Goal: Information Seeking & Learning: Learn about a topic

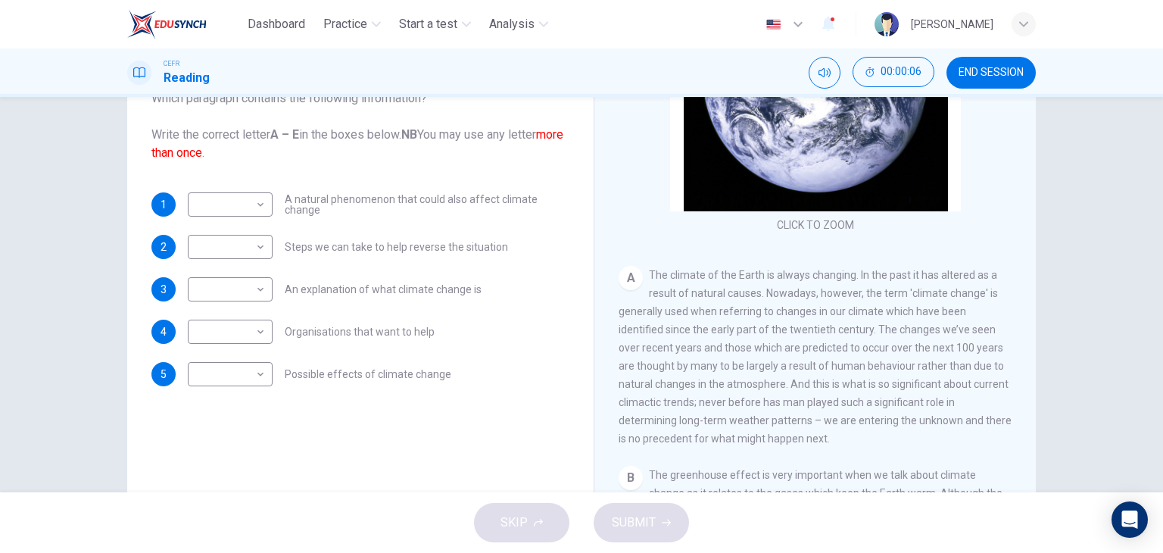
scroll to position [159, 0]
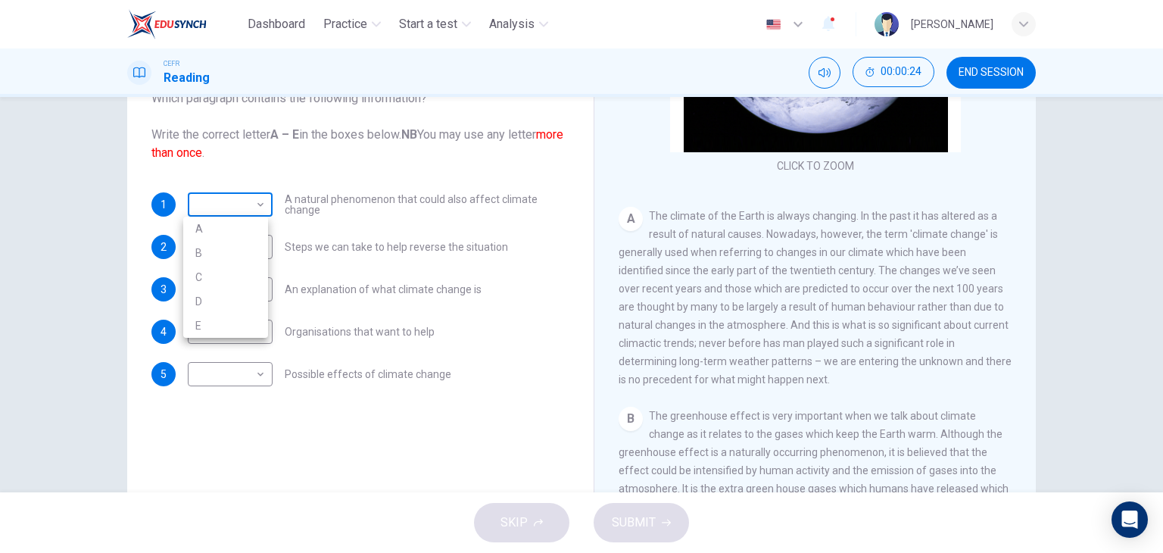
click at [255, 206] on body "Dashboard Practice Start a test Analysis English en ​ ARIFAH AZZAHRAH BINTI HAM…" at bounding box center [581, 276] width 1163 height 553
click at [248, 226] on li "A" at bounding box center [225, 228] width 85 height 24
type input "A"
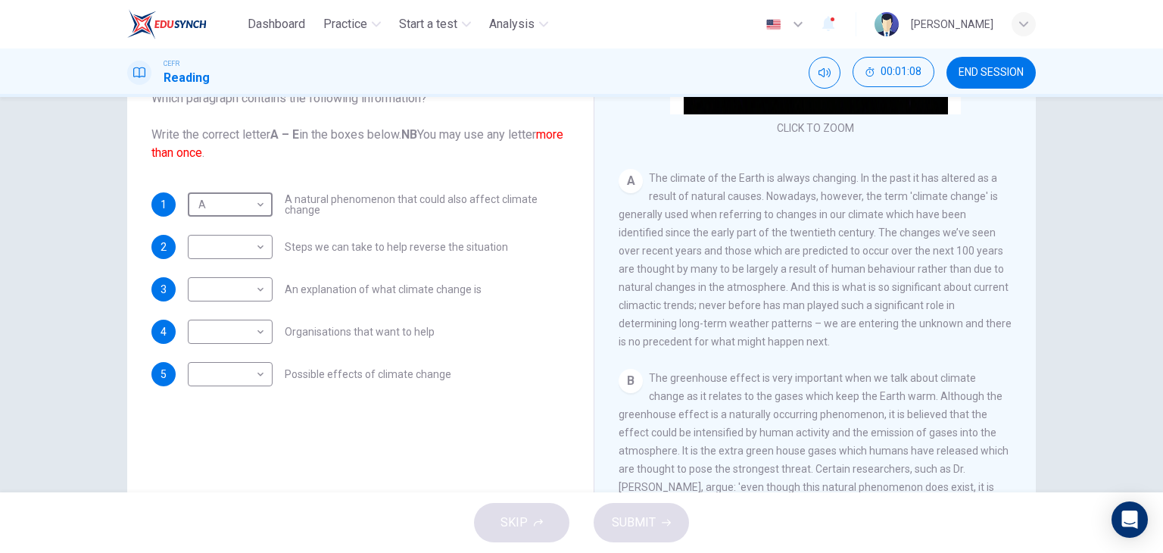
scroll to position [208, 0]
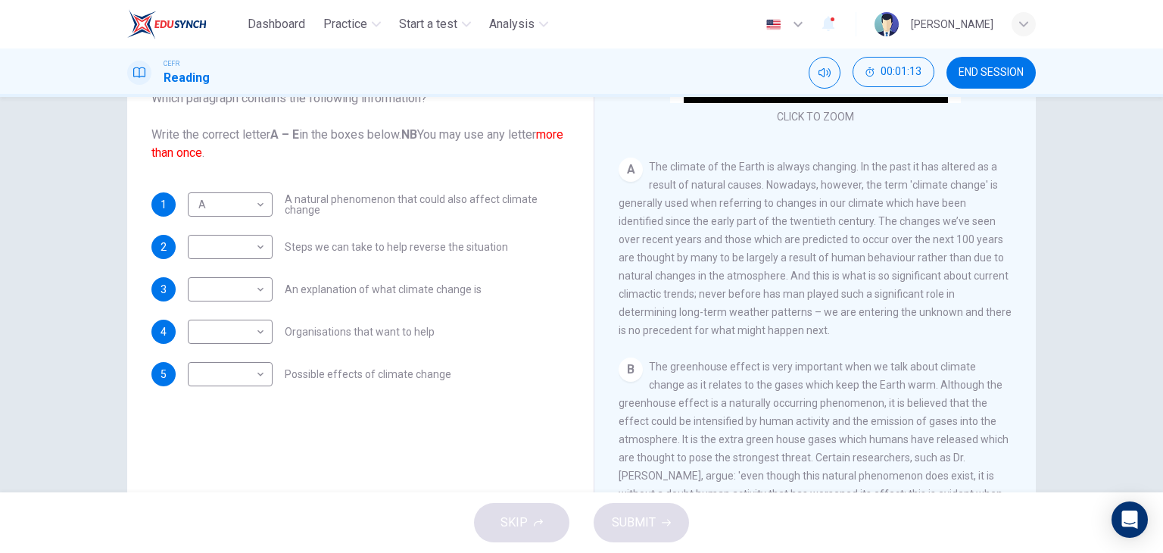
drag, startPoint x: 868, startPoint y: 220, endPoint x: 942, endPoint y: 235, distance: 75.9
click at [942, 235] on span "The climate of the Earth is always changing. In the past it has altered as a re…" at bounding box center [814, 248] width 393 height 176
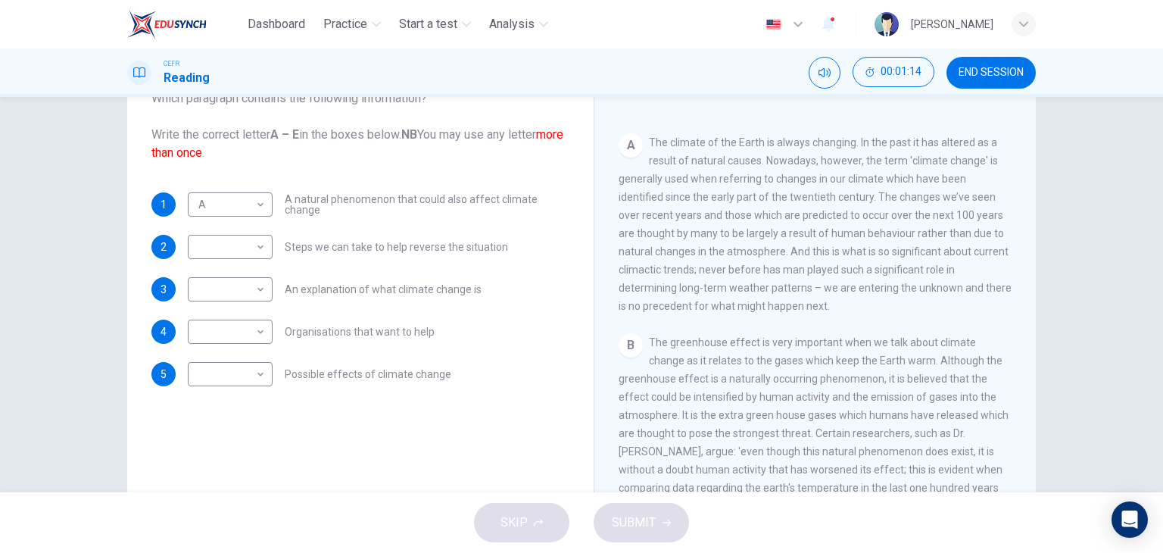
click at [855, 244] on div "A The climate of the Earth is always changing. In the past it has altered as a …" at bounding box center [815, 224] width 394 height 182
drag, startPoint x: 783, startPoint y: 257, endPoint x: 815, endPoint y: 276, distance: 36.4
click at [815, 276] on span "The climate of the Earth is always changing. In the past it has altered as a re…" at bounding box center [814, 224] width 393 height 176
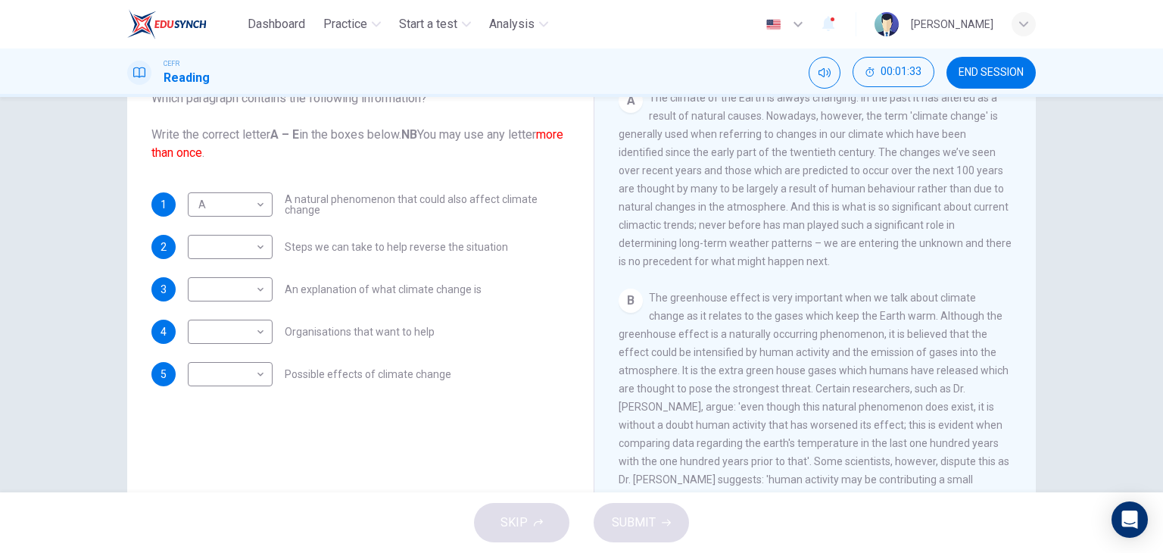
scroll to position [279, 0]
click at [828, 258] on div "A The climate of the Earth is always changing. In the past it has altered as a …" at bounding box center [815, 178] width 394 height 182
drag, startPoint x: 811, startPoint y: 265, endPoint x: 778, endPoint y: 238, distance: 43.0
click at [778, 238] on div "A The climate of the Earth is always changing. In the past it has altered as a …" at bounding box center [815, 178] width 394 height 182
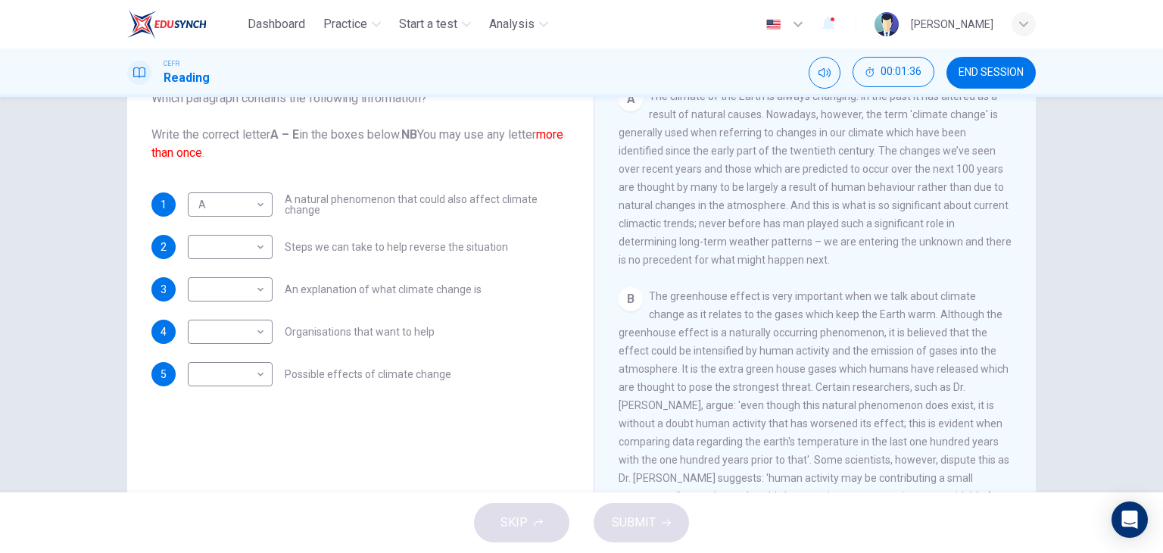
drag, startPoint x: 824, startPoint y: 269, endPoint x: 802, endPoint y: 249, distance: 30.0
click at [802, 249] on div "A The climate of the Earth is always changing. In the past it has altered as a …" at bounding box center [815, 178] width 394 height 182
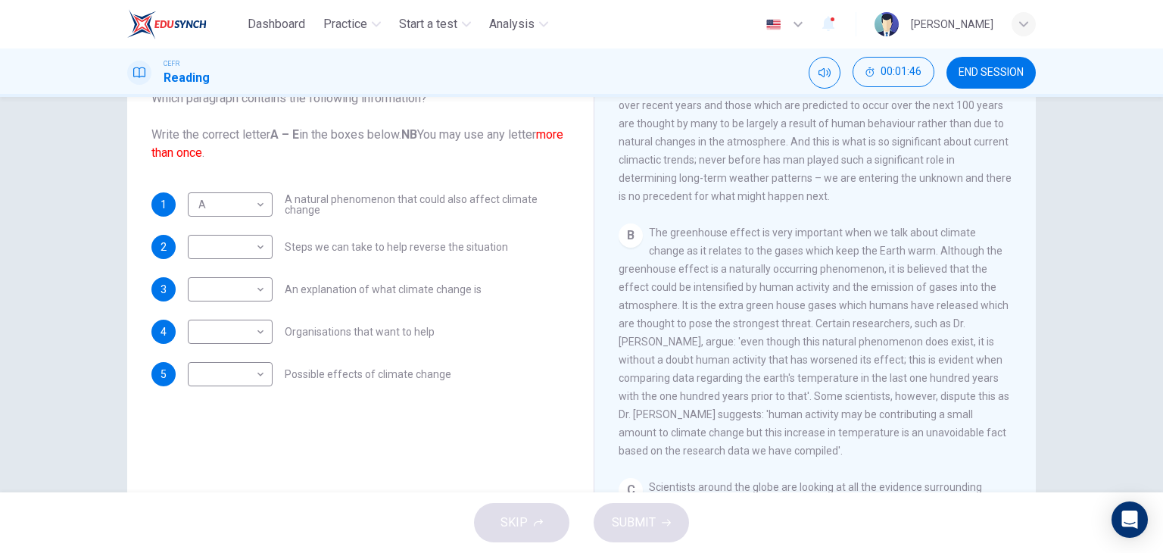
scroll to position [348, 0]
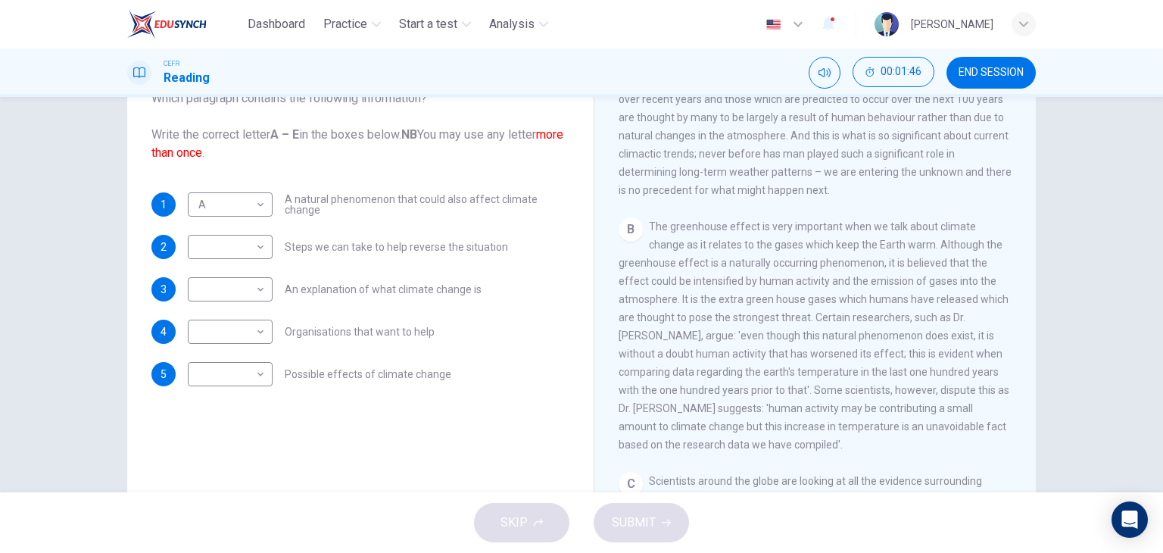
click at [737, 240] on div "B The greenhouse effect is very important when we talk about climate change as …" at bounding box center [815, 335] width 394 height 236
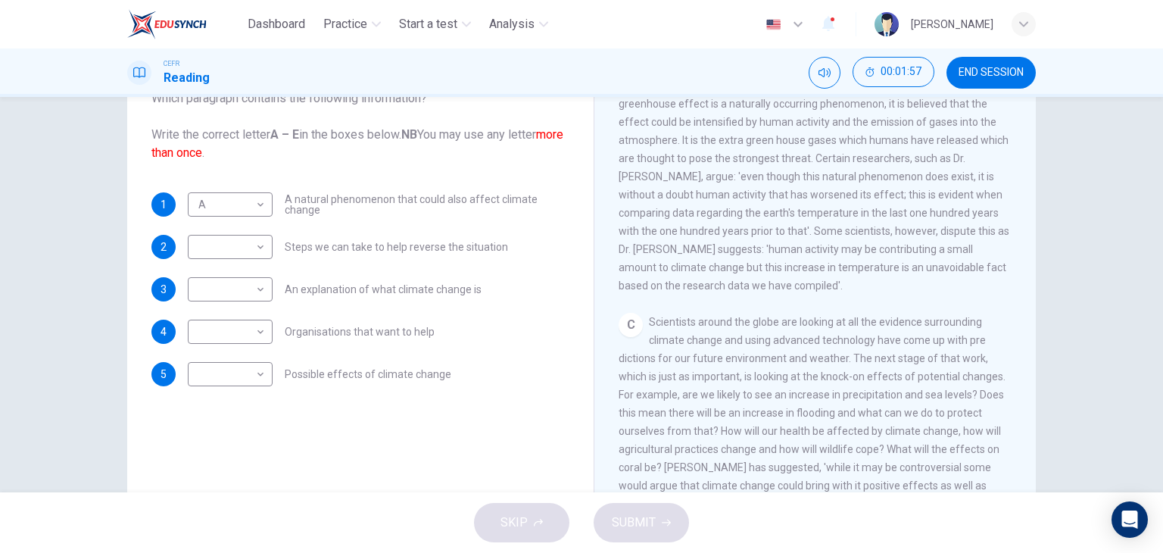
scroll to position [451, 0]
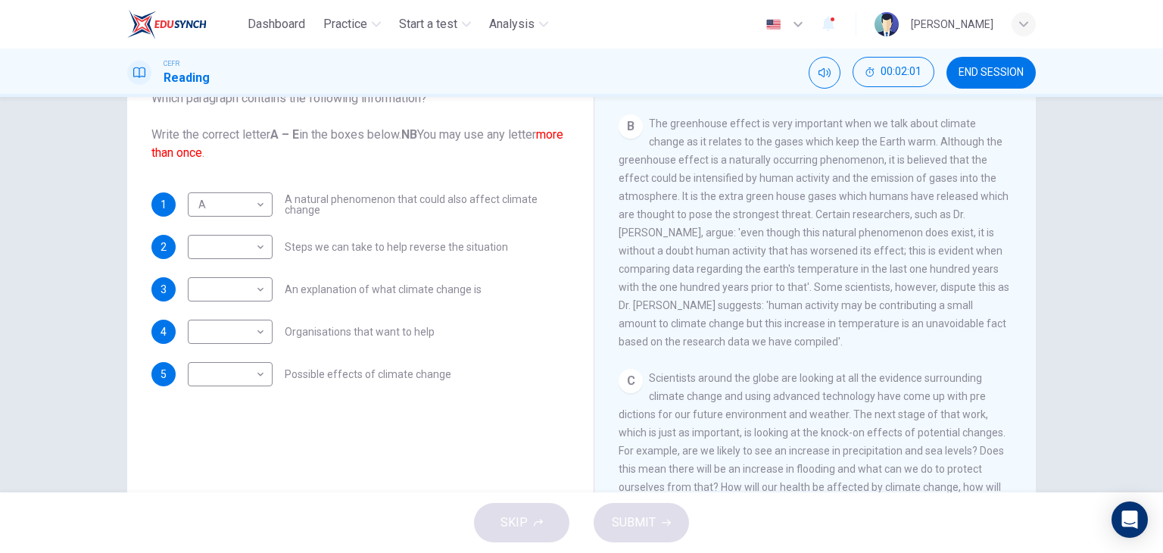
click at [1008, 79] on button "END SESSION" at bounding box center [990, 73] width 89 height 32
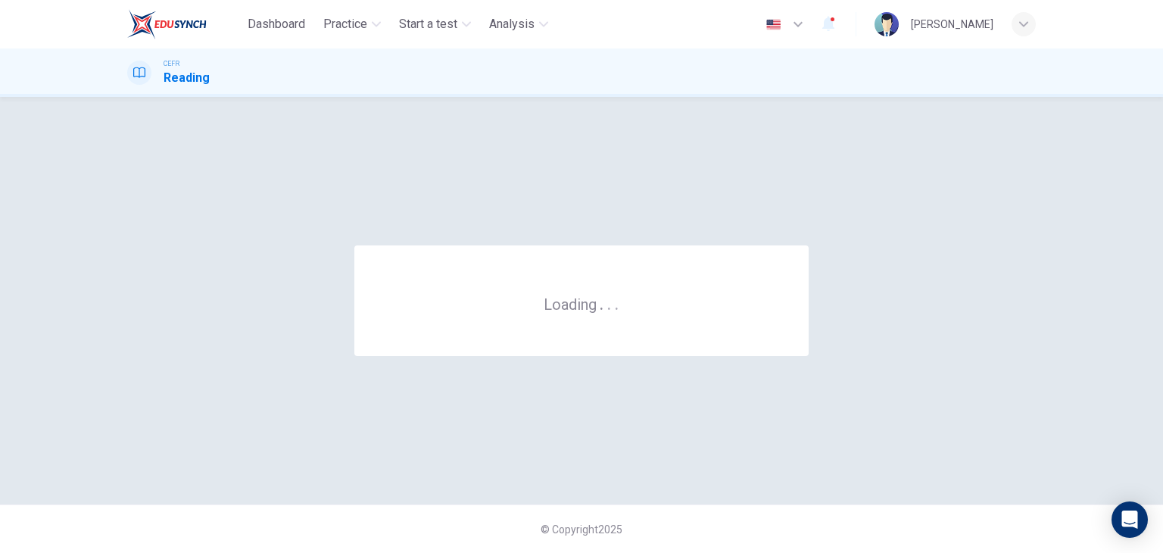
scroll to position [0, 0]
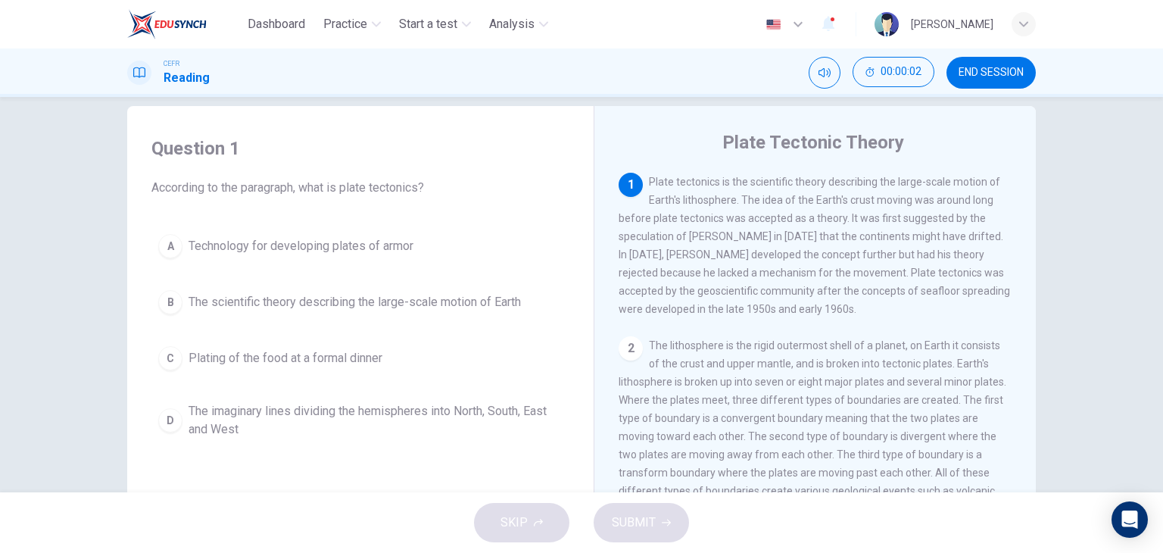
scroll to position [24, 0]
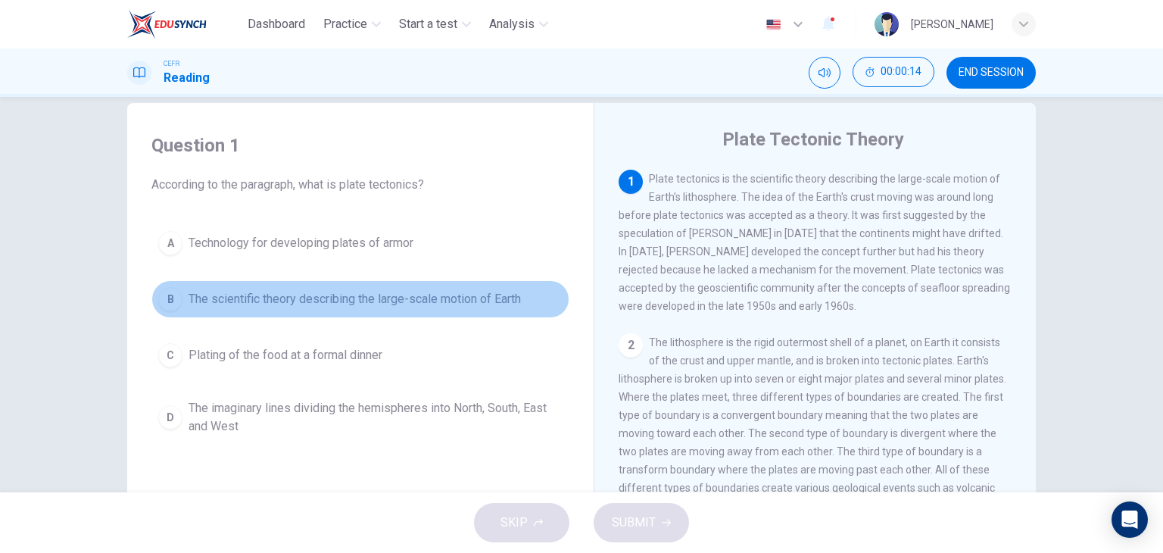
click at [352, 301] on span "The scientific theory describing the large-scale motion of Earth" at bounding box center [354, 299] width 332 height 18
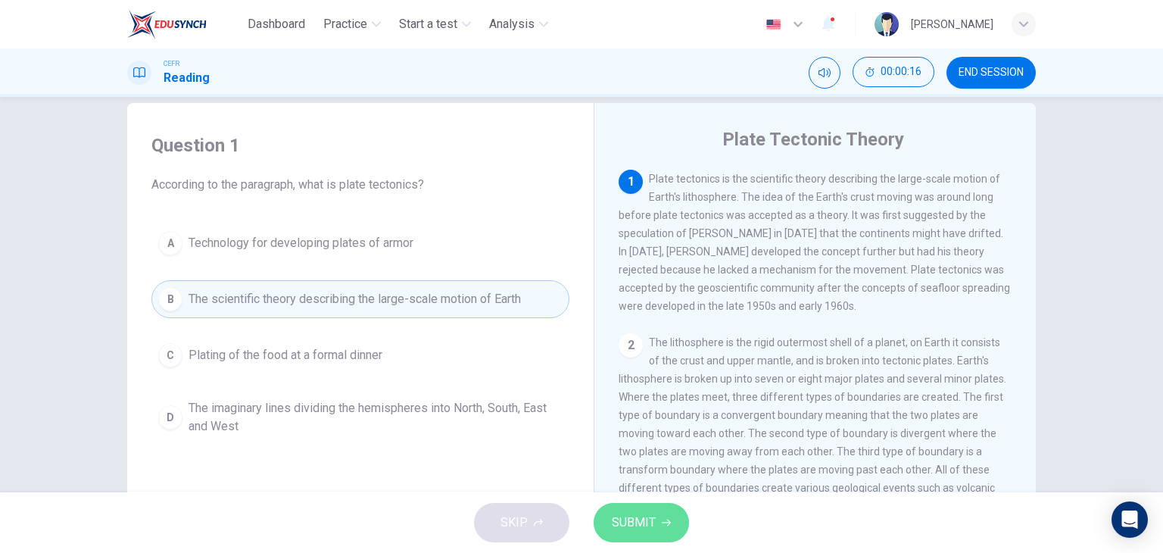
click at [637, 503] on button "SUBMIT" at bounding box center [640, 522] width 95 height 39
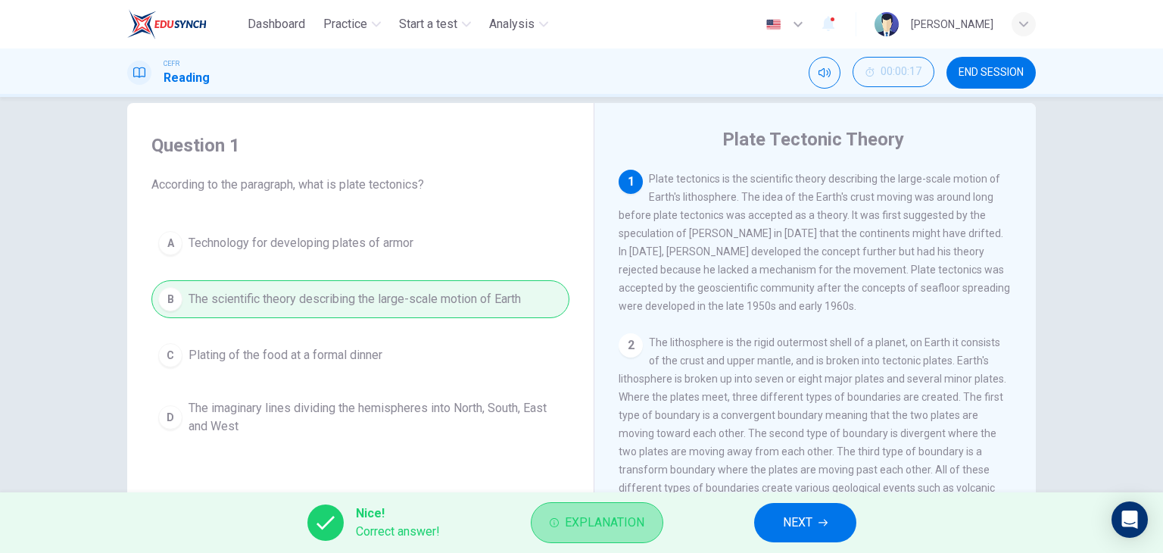
click at [640, 527] on span "Explanation" at bounding box center [604, 522] width 79 height 21
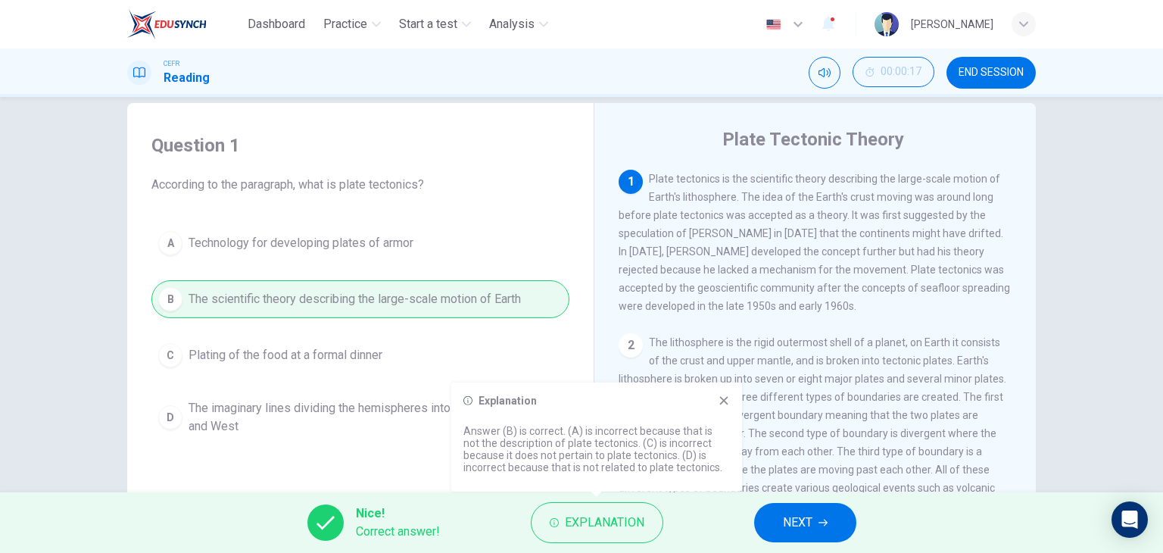
click at [721, 398] on icon at bounding box center [724, 400] width 12 height 12
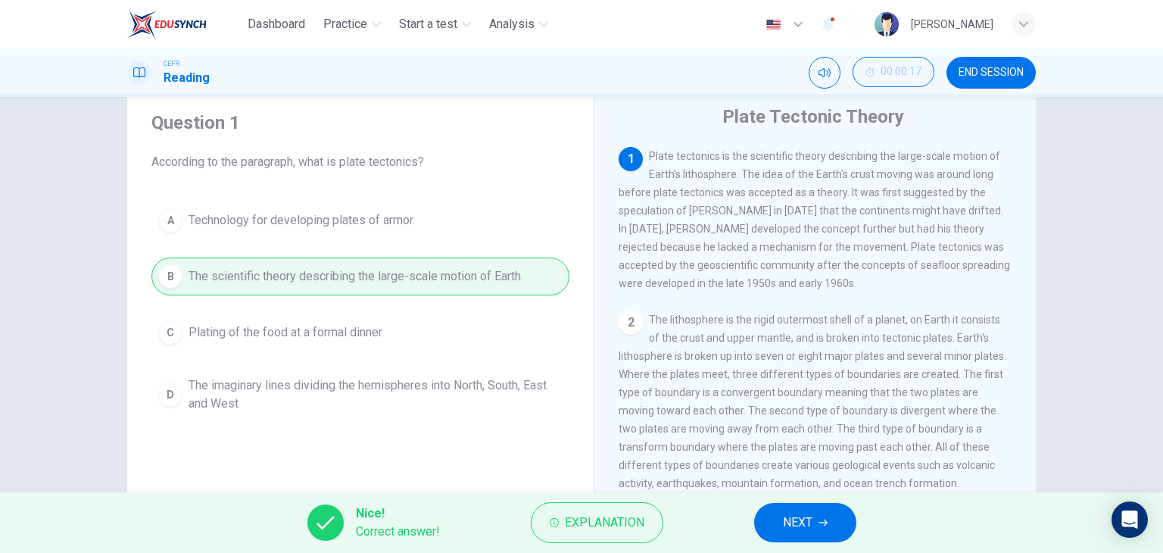
scroll to position [48, 0]
click at [768, 522] on button "NEXT" at bounding box center [805, 522] width 102 height 39
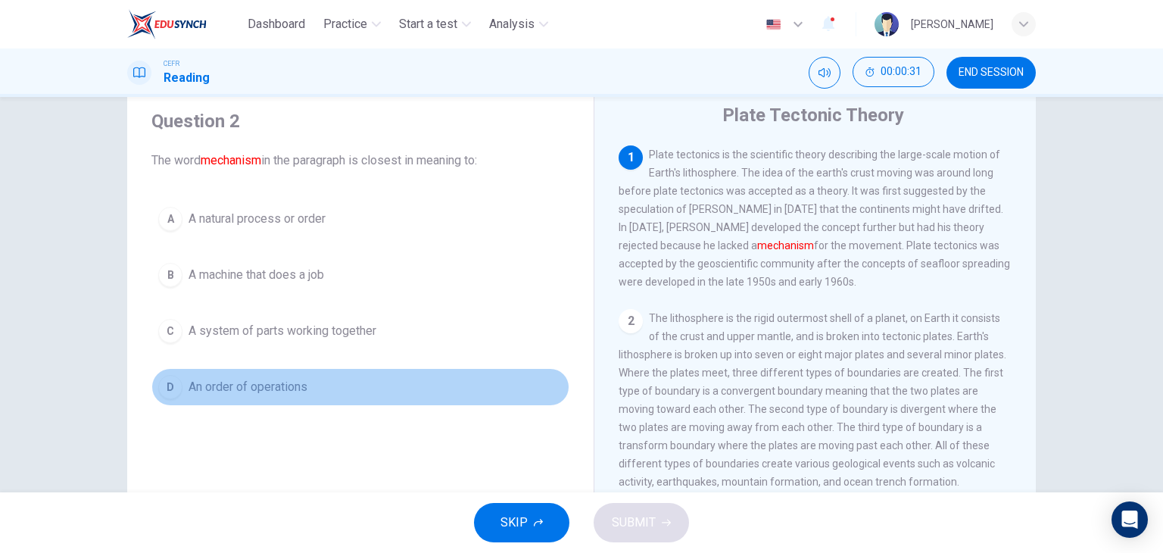
click at [278, 378] on span "An order of operations" at bounding box center [247, 387] width 119 height 18
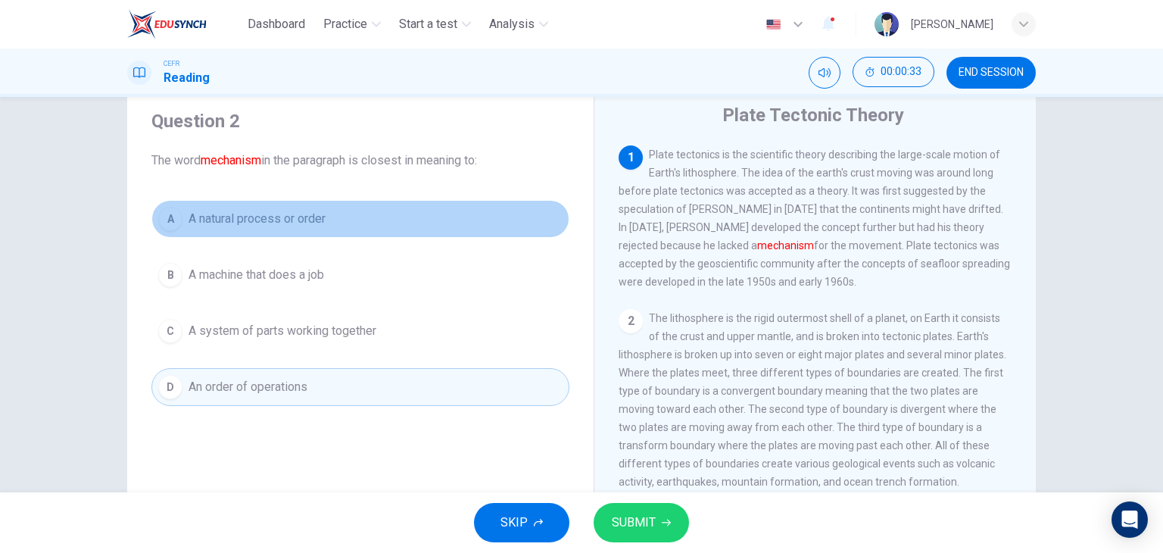
click at [333, 226] on button "A A natural process or order" at bounding box center [360, 219] width 418 height 38
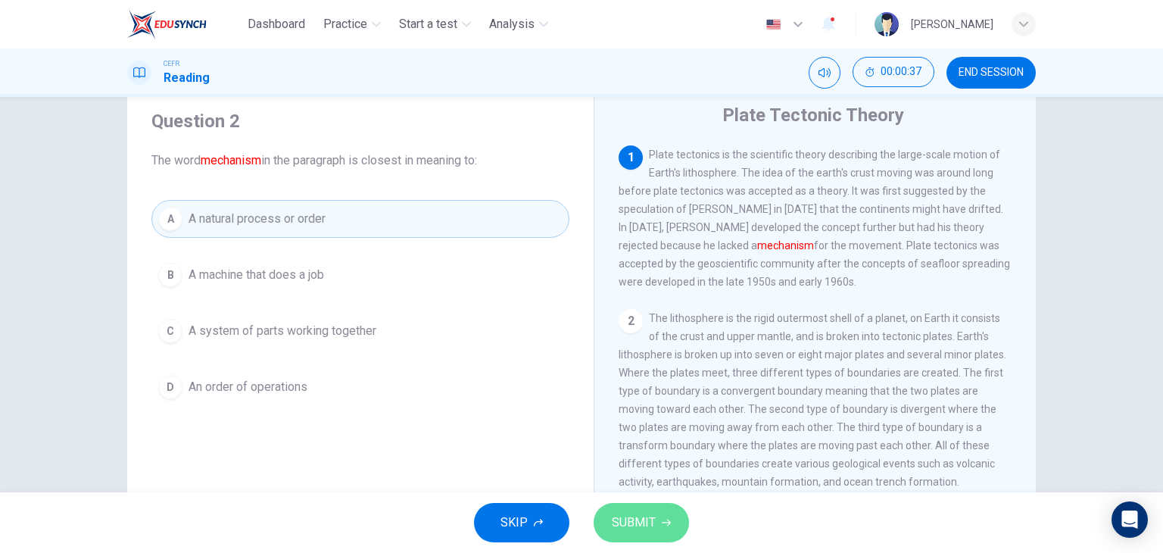
click at [651, 512] on span "SUBMIT" at bounding box center [634, 522] width 44 height 21
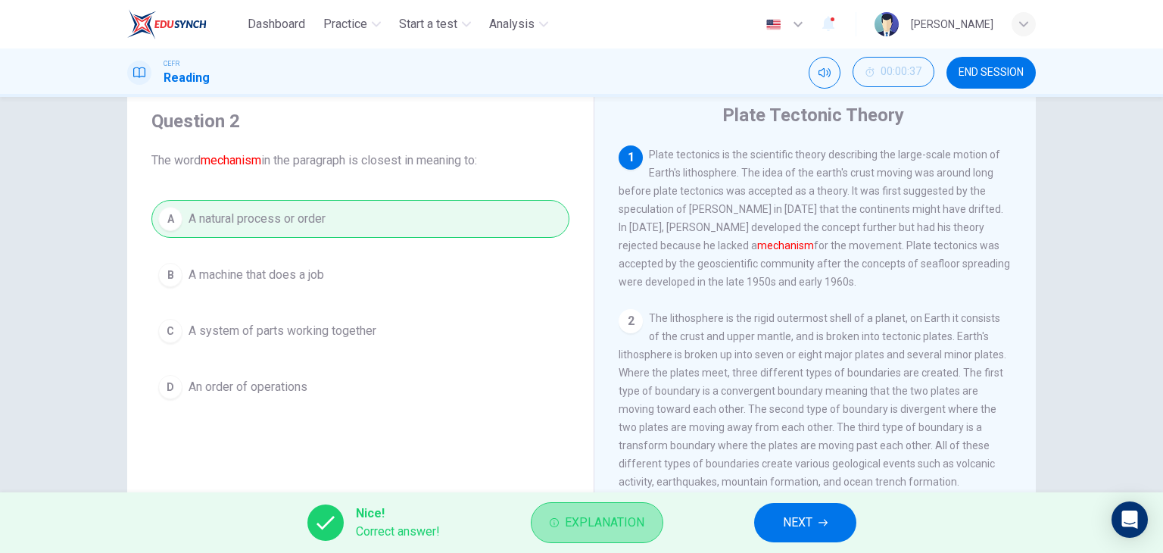
click at [597, 519] on span "Explanation" at bounding box center [604, 522] width 79 height 21
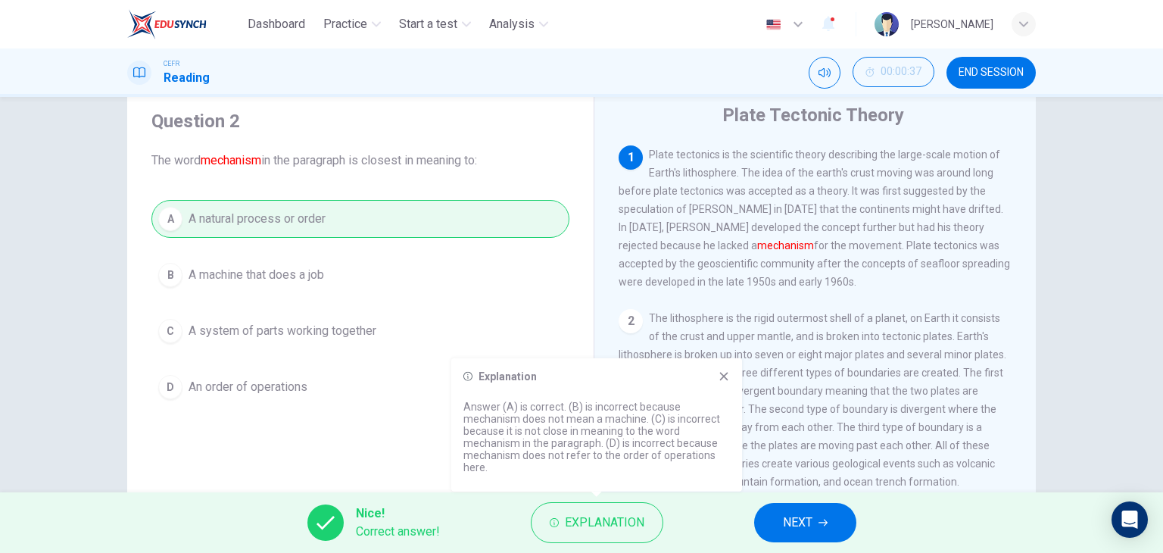
click at [627, 466] on p "Answer (A) is correct. (B) is incorrect because mechanism does not mean a machi…" at bounding box center [596, 436] width 266 height 73
click at [721, 368] on div "Explanation Answer (A) is correct. (B) is incorrect because mechanism does not …" at bounding box center [596, 424] width 291 height 133
click at [727, 374] on icon at bounding box center [724, 376] width 12 height 12
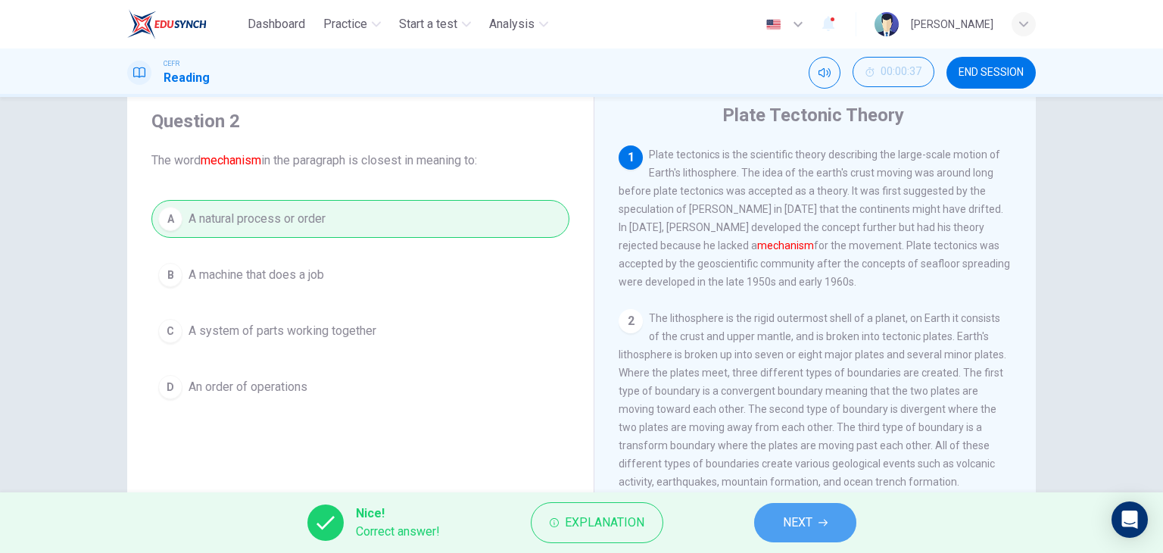
click at [794, 531] on span "NEXT" at bounding box center [798, 522] width 30 height 21
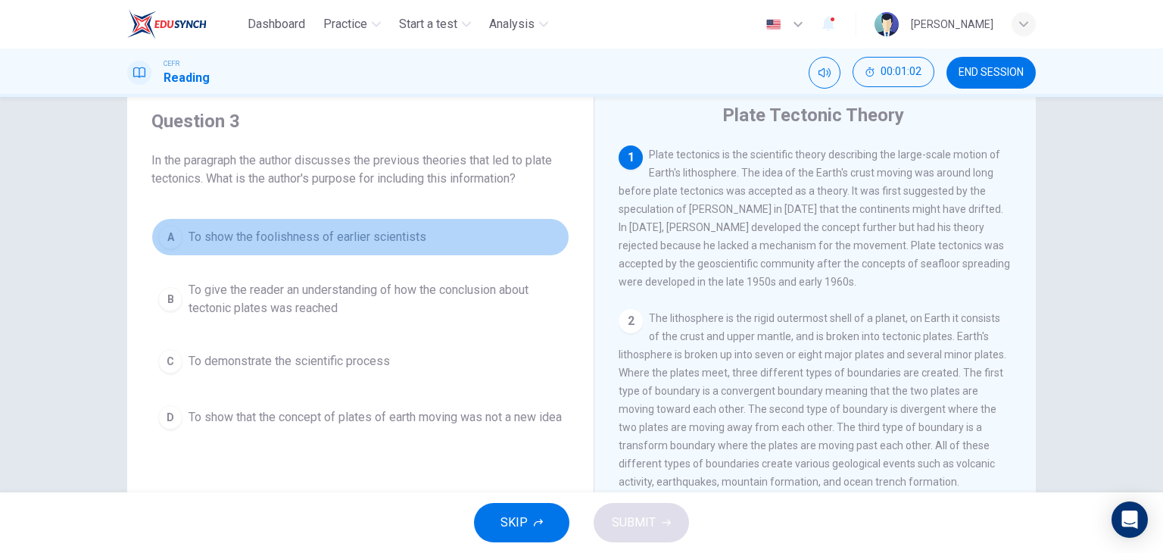
click at [310, 230] on span "To show the foolishness of earlier scientists" at bounding box center [307, 237] width 238 height 18
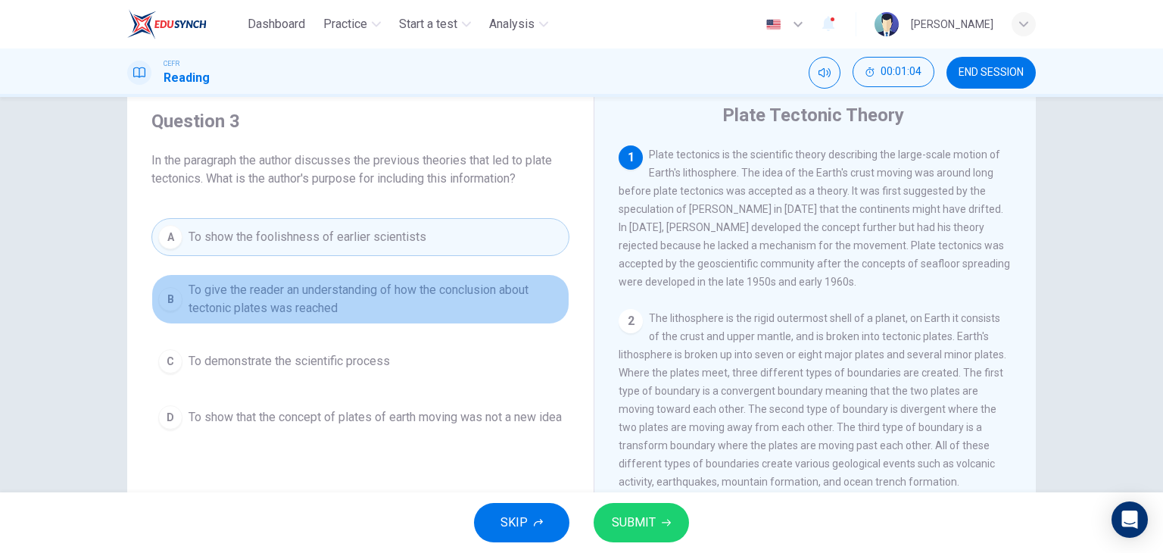
click at [305, 301] on span "To give the reader an understanding of how the conclusion about tectonic plates…" at bounding box center [375, 299] width 374 height 36
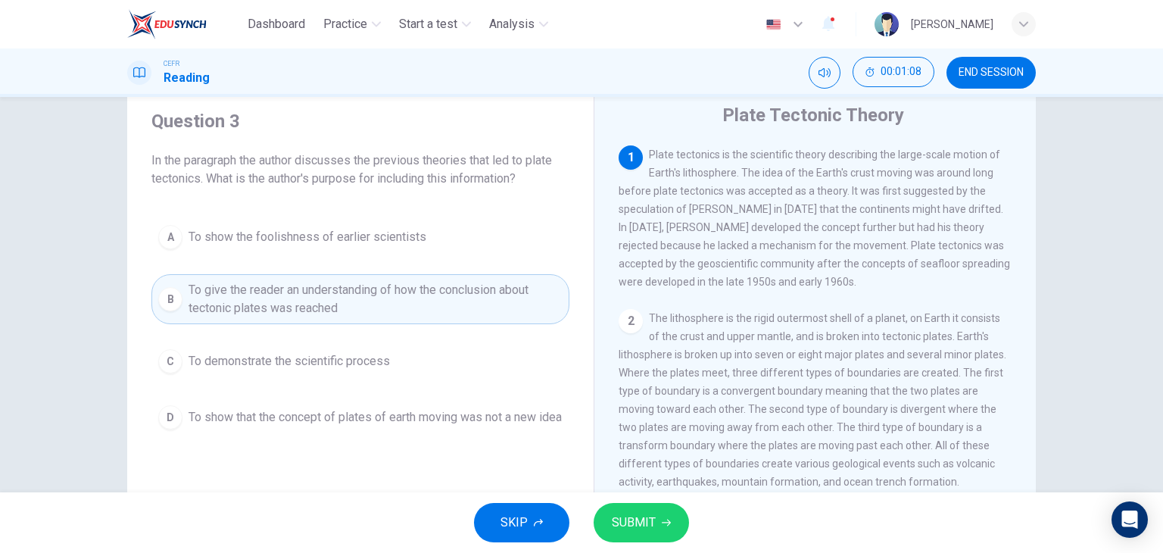
click at [414, 337] on div "A To show the foolishness of earlier scientists B To give the reader an underst…" at bounding box center [360, 327] width 418 height 218
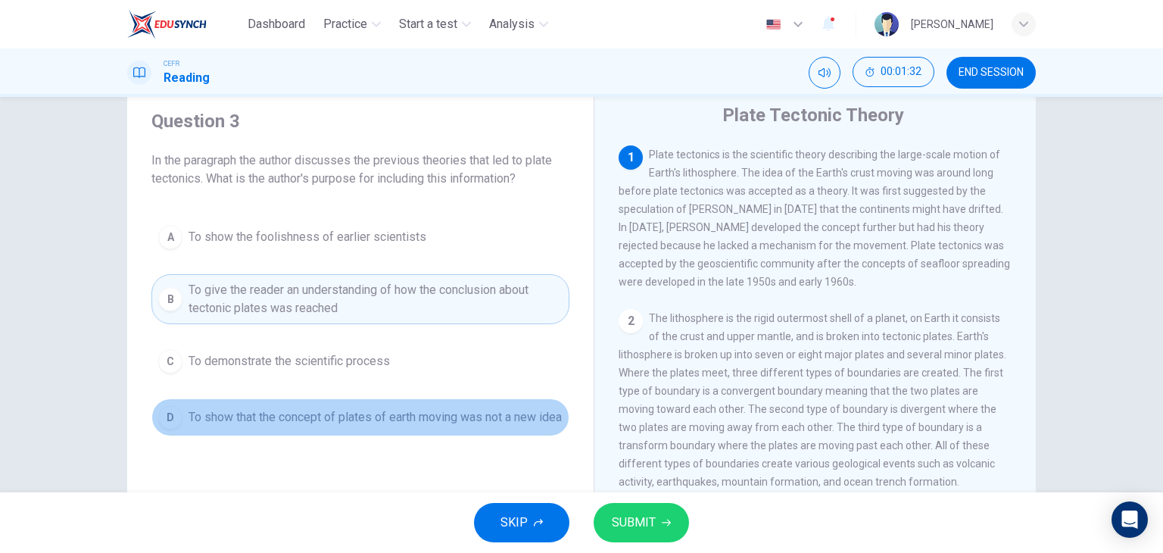
click at [432, 426] on span "To show that the concept of plates of earth moving was not a new idea" at bounding box center [374, 417] width 373 height 18
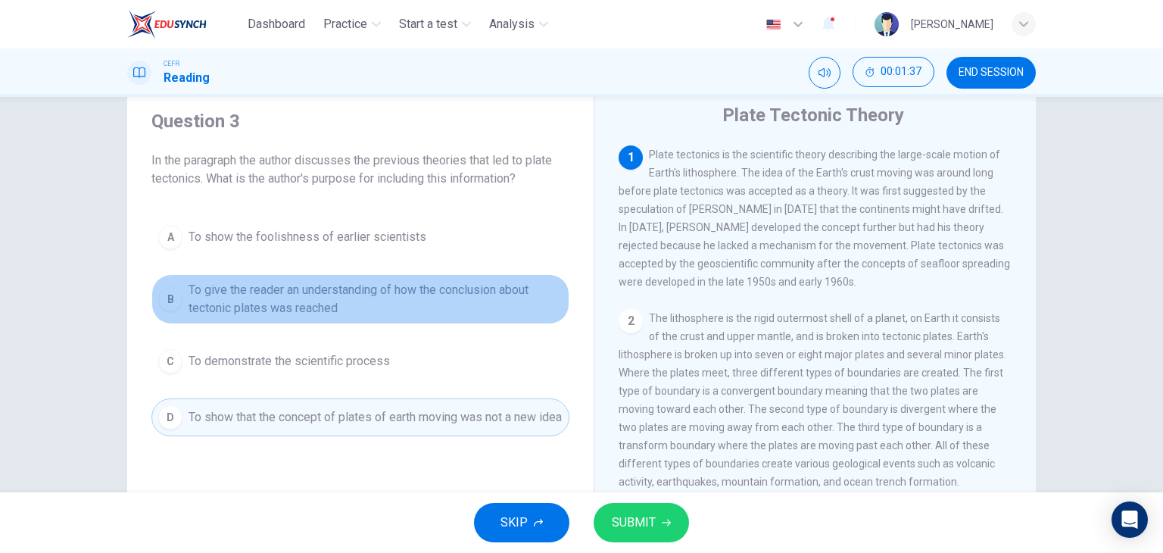
click at [496, 311] on span "To give the reader an understanding of how the conclusion about tectonic plates…" at bounding box center [375, 299] width 374 height 36
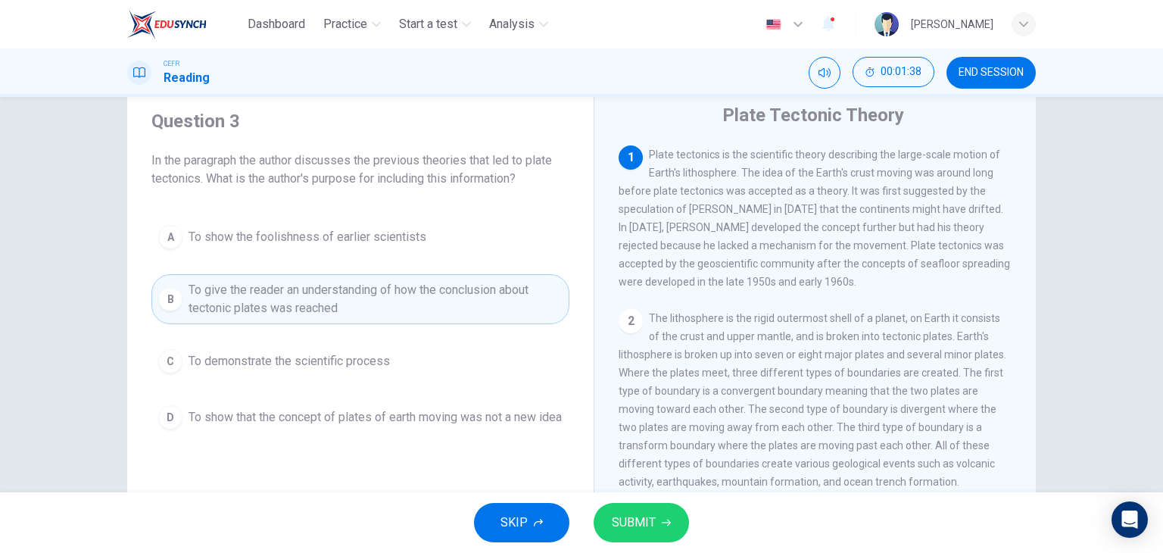
click at [652, 519] on span "SUBMIT" at bounding box center [634, 522] width 44 height 21
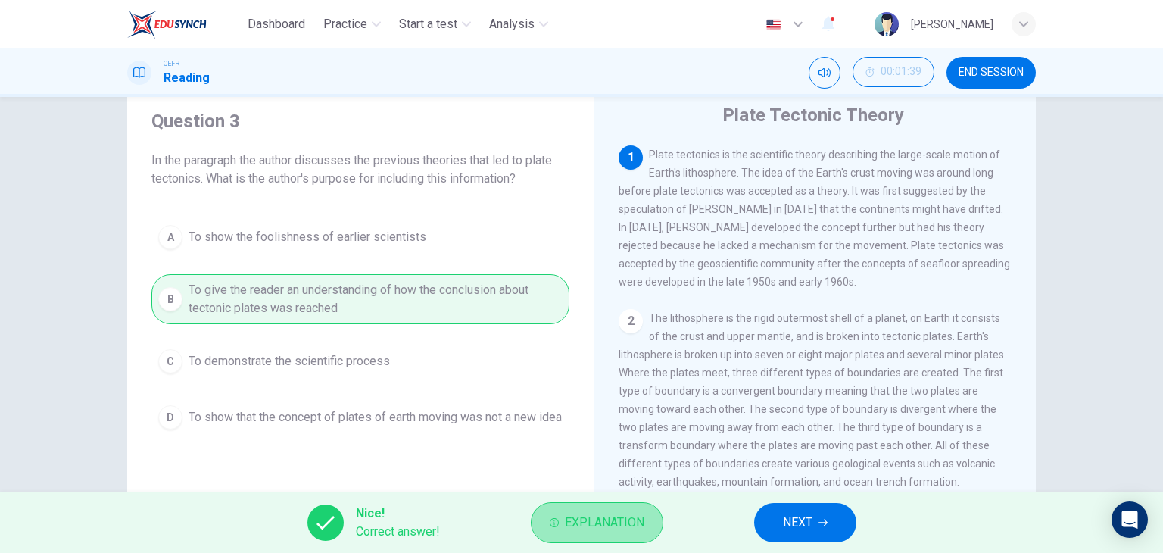
click at [618, 522] on span "Explanation" at bounding box center [604, 522] width 79 height 21
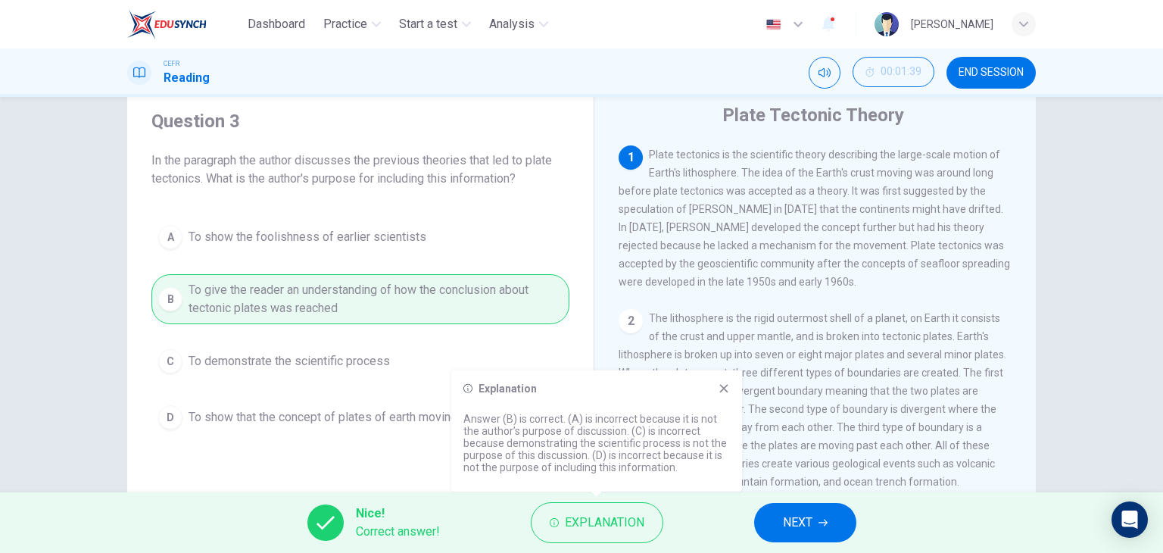
click at [727, 391] on icon at bounding box center [724, 388] width 12 height 12
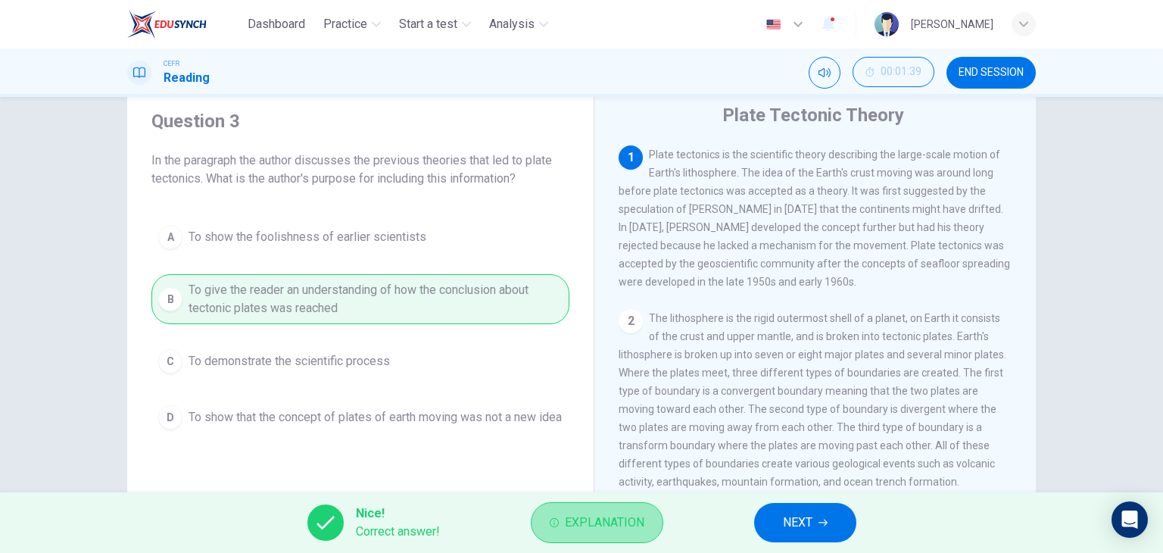
click at [646, 509] on button "Explanation" at bounding box center [597, 522] width 132 height 41
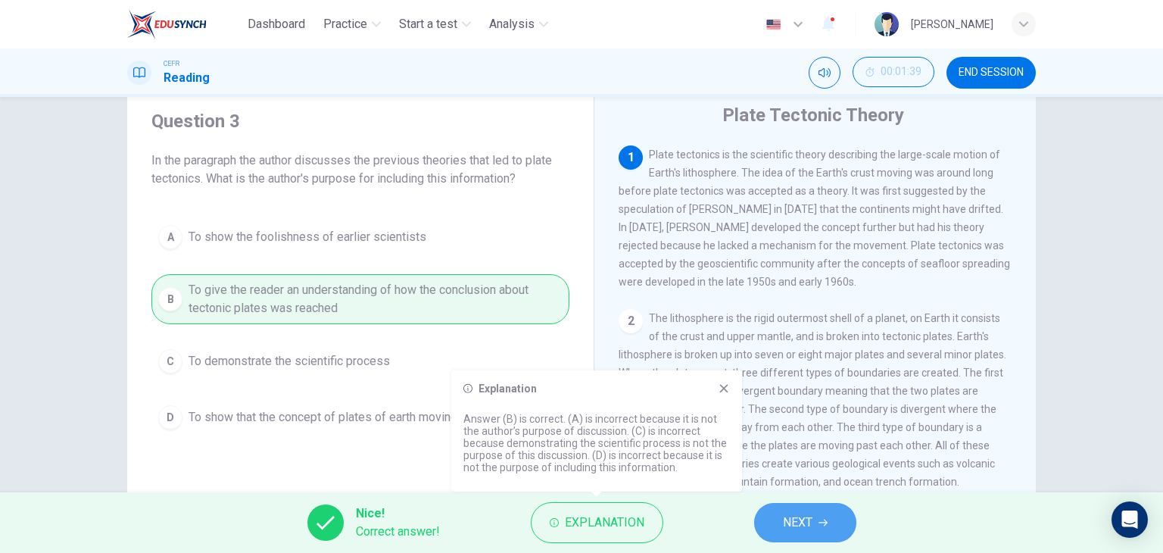
click at [824, 516] on button "NEXT" at bounding box center [805, 522] width 102 height 39
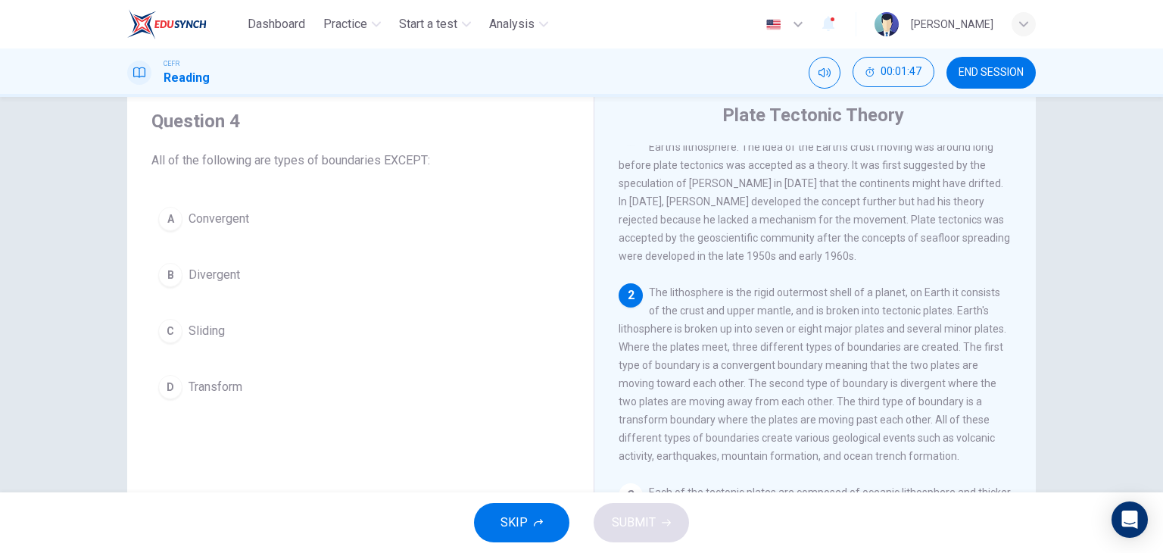
scroll to position [33, 0]
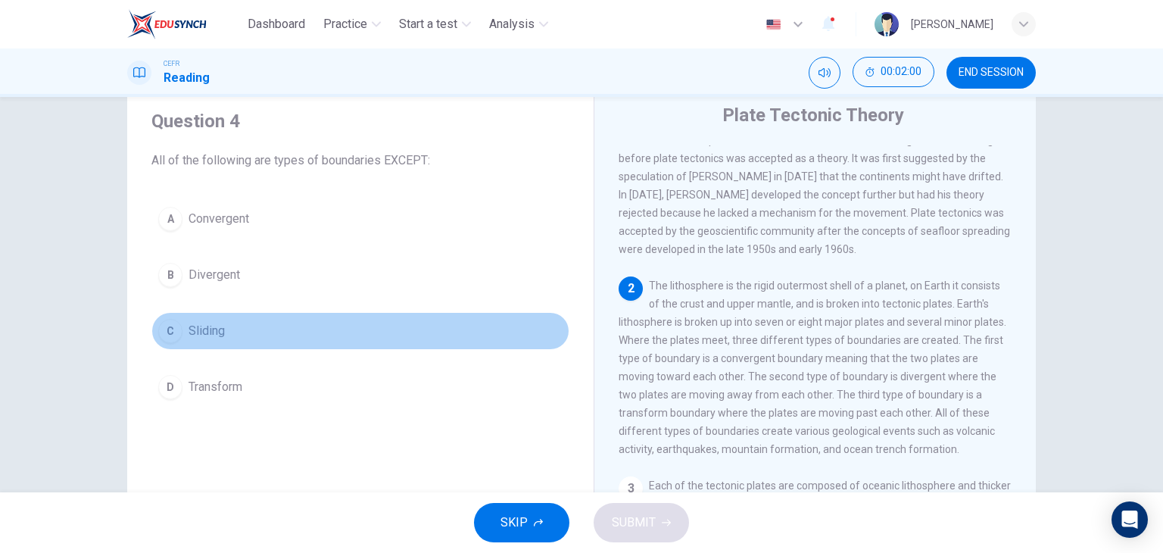
click at [221, 331] on button "C Sliding" at bounding box center [360, 331] width 418 height 38
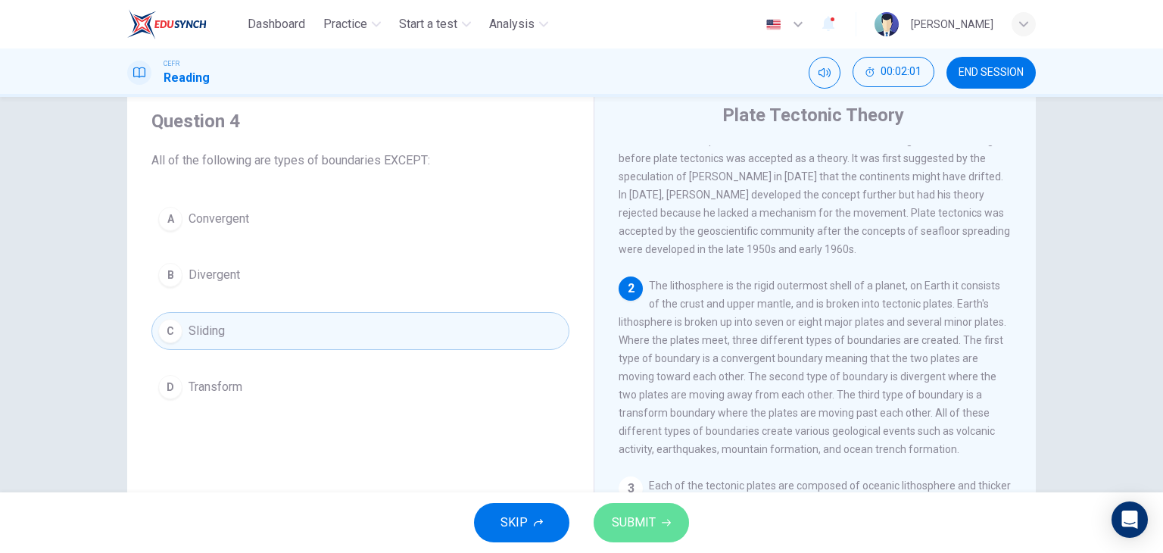
click at [621, 523] on span "SUBMIT" at bounding box center [634, 522] width 44 height 21
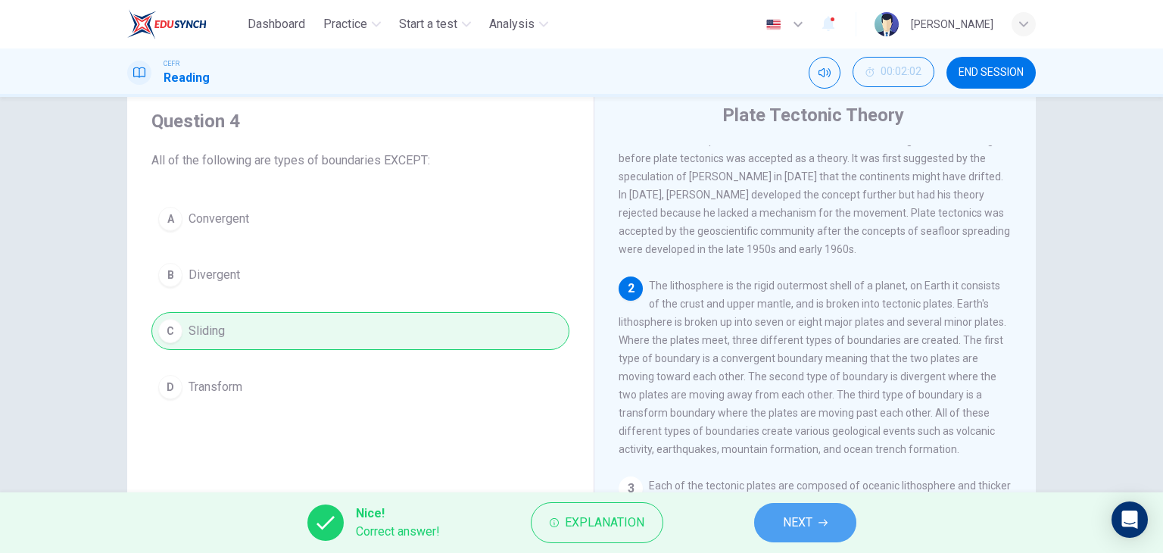
click at [781, 530] on button "NEXT" at bounding box center [805, 522] width 102 height 39
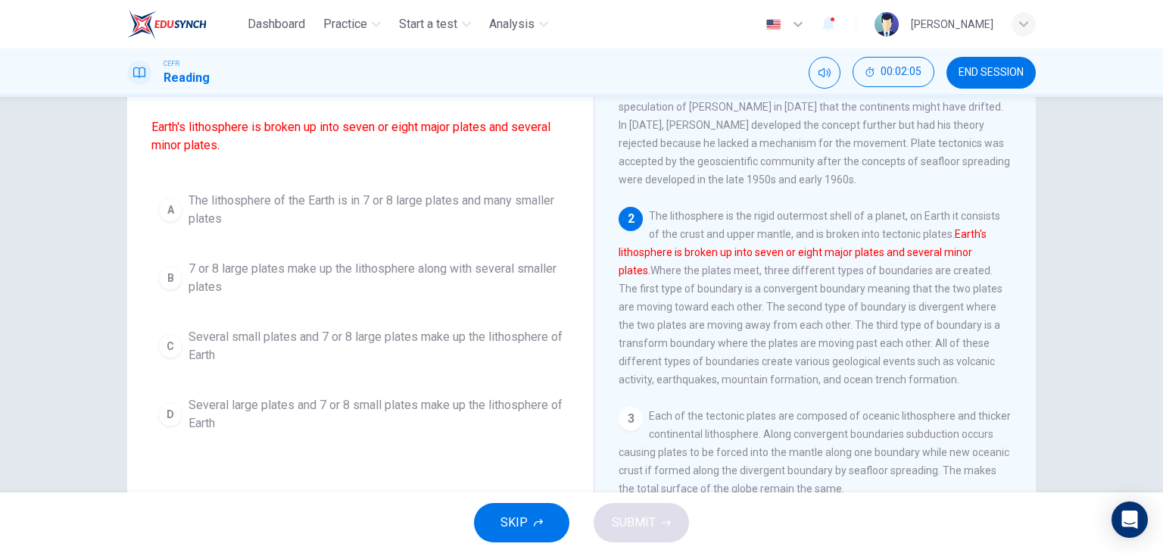
scroll to position [117, 0]
click at [700, 247] on div "2 The lithosphere is the rigid outermost shell of a planet, on Earth it consist…" at bounding box center [815, 299] width 394 height 182
click at [703, 269] on div "2 The lithosphere is the rigid outermost shell of a planet, on Earth it consist…" at bounding box center [815, 299] width 394 height 182
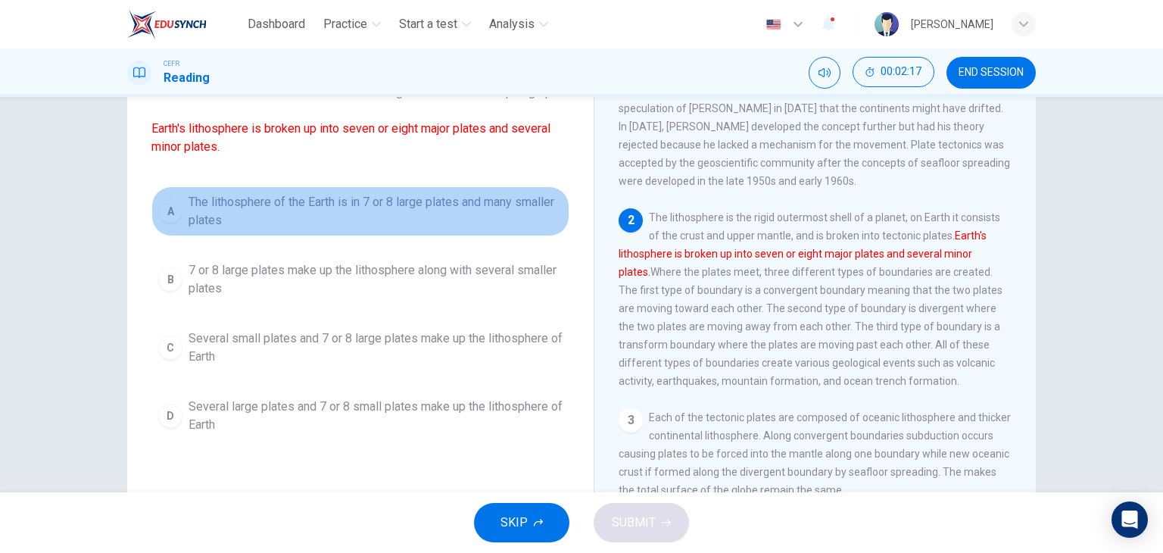
click at [347, 224] on span "The lithosphere of the Earth is in 7 or 8 large plates and many smaller plates" at bounding box center [375, 211] width 374 height 36
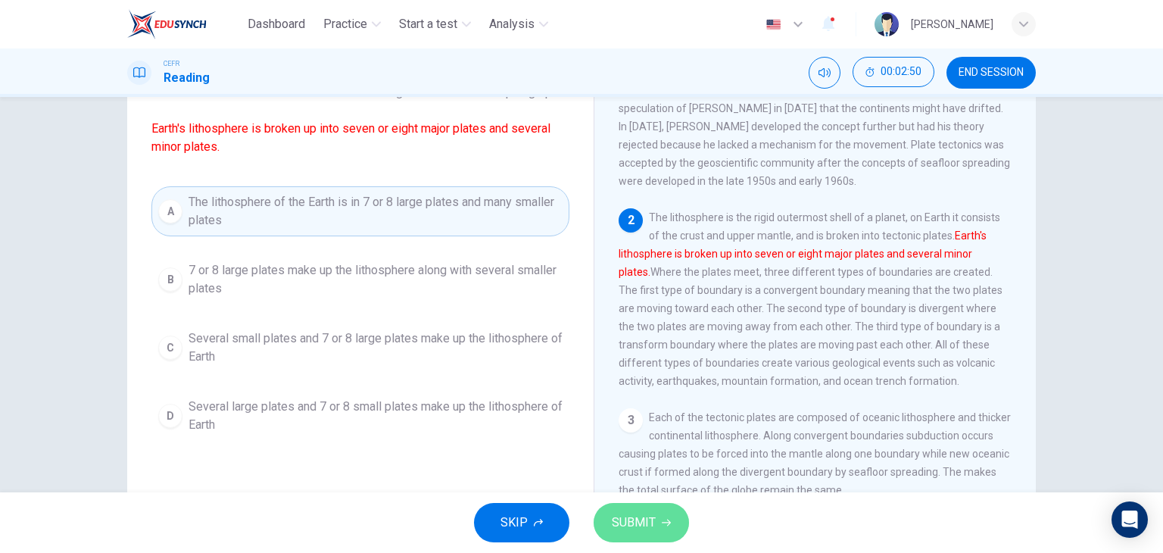
click at [630, 509] on button "SUBMIT" at bounding box center [640, 522] width 95 height 39
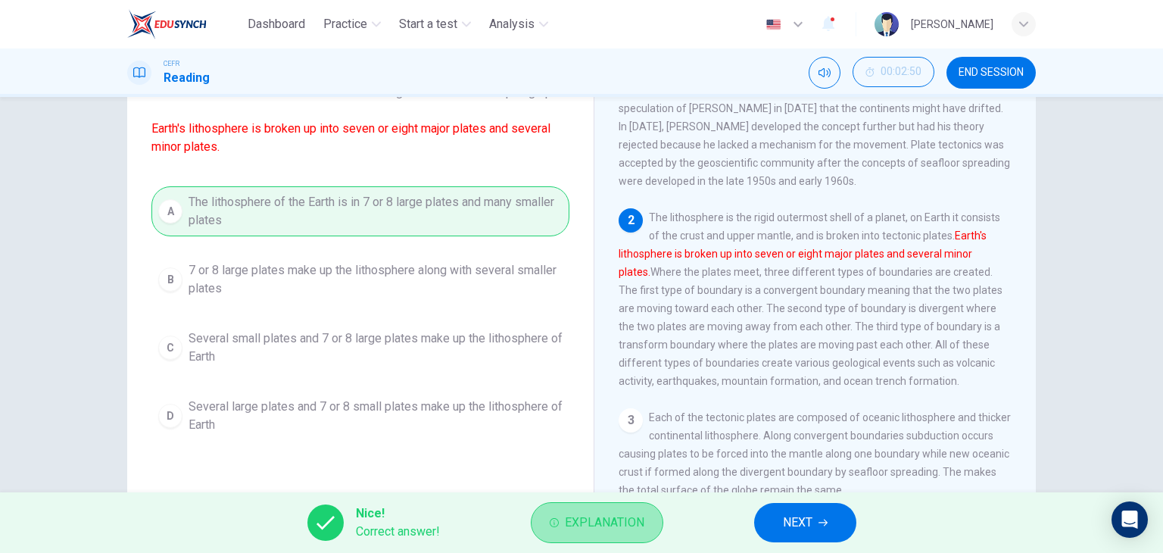
click at [600, 523] on span "Explanation" at bounding box center [604, 522] width 79 height 21
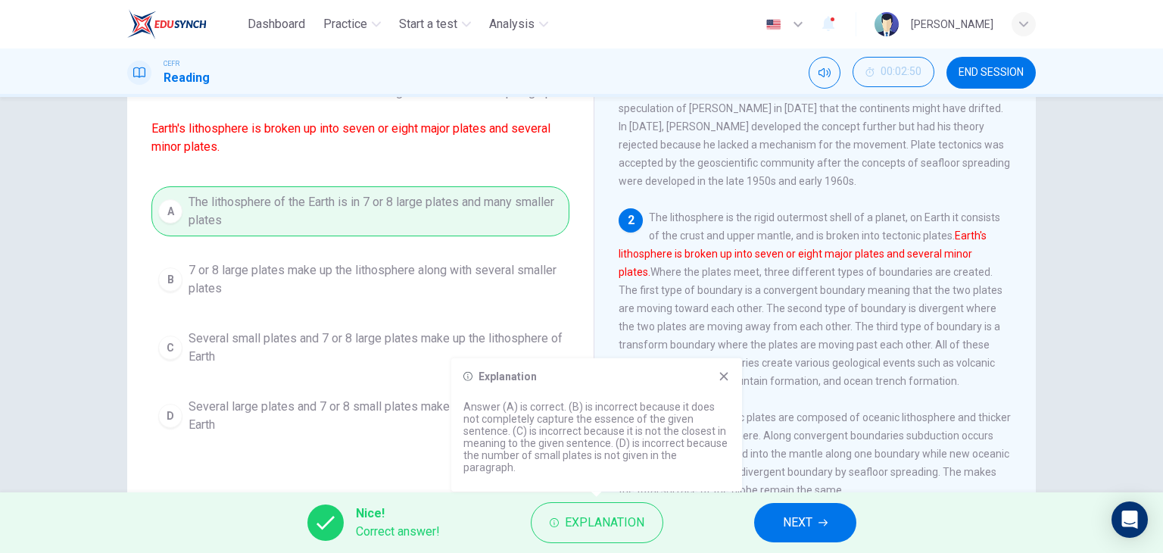
click at [727, 380] on icon at bounding box center [724, 376] width 8 height 8
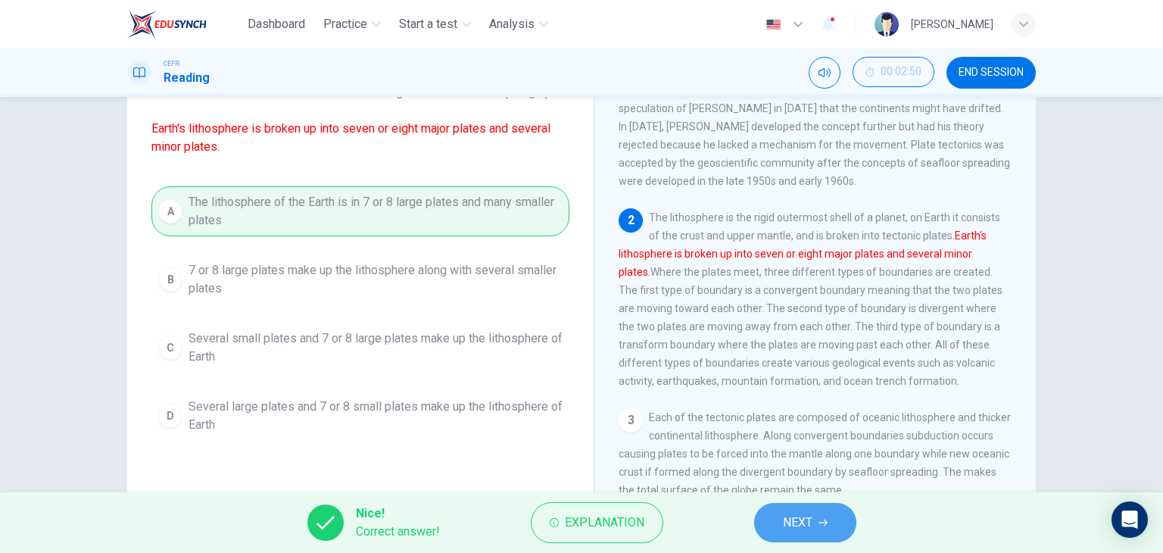
click at [775, 506] on button "NEXT" at bounding box center [805, 522] width 102 height 39
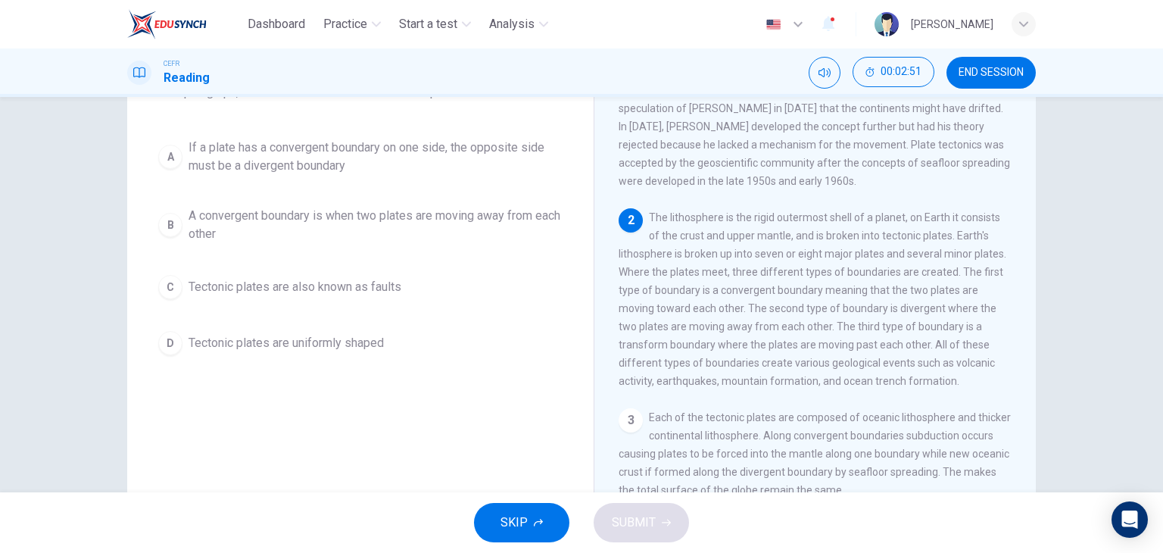
click at [605, 310] on div "Plate Tectonic Theory 1 Plate tectonics is the scientific theory describing the…" at bounding box center [814, 286] width 442 height 550
click at [555, 252] on div "A If a plate has a convergent boundary on one side, the opposite side must be a…" at bounding box center [360, 247] width 418 height 230
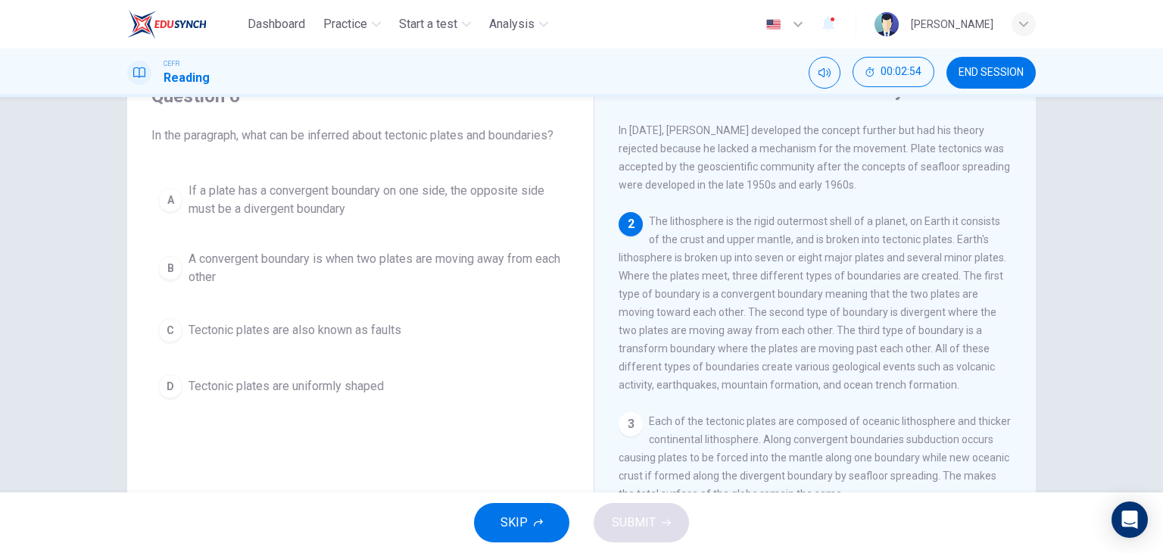
scroll to position [72, 0]
click at [385, 205] on span "If a plate has a convergent boundary on one side, the opposite side must be a d…" at bounding box center [375, 200] width 374 height 36
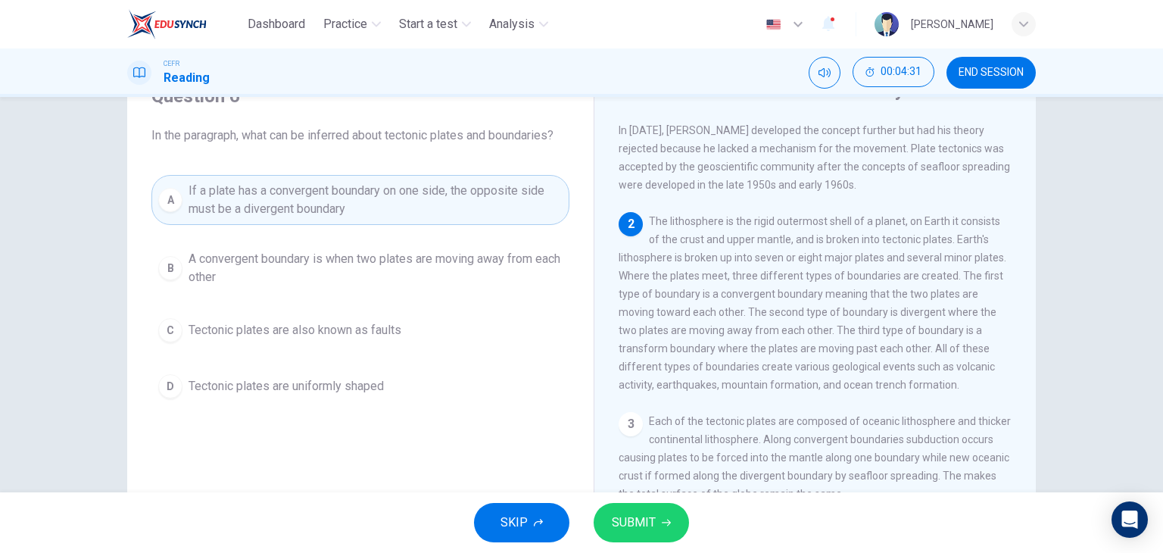
click at [635, 501] on div "SKIP SUBMIT" at bounding box center [581, 522] width 1163 height 61
click at [636, 528] on span "SUBMIT" at bounding box center [634, 522] width 44 height 21
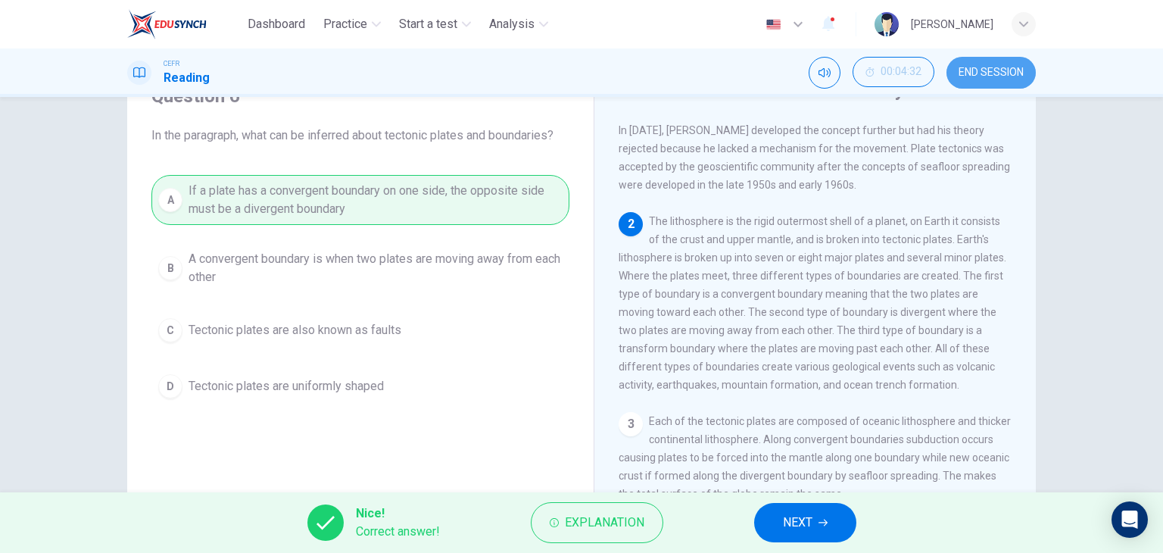
click at [996, 73] on span "END SESSION" at bounding box center [990, 73] width 65 height 12
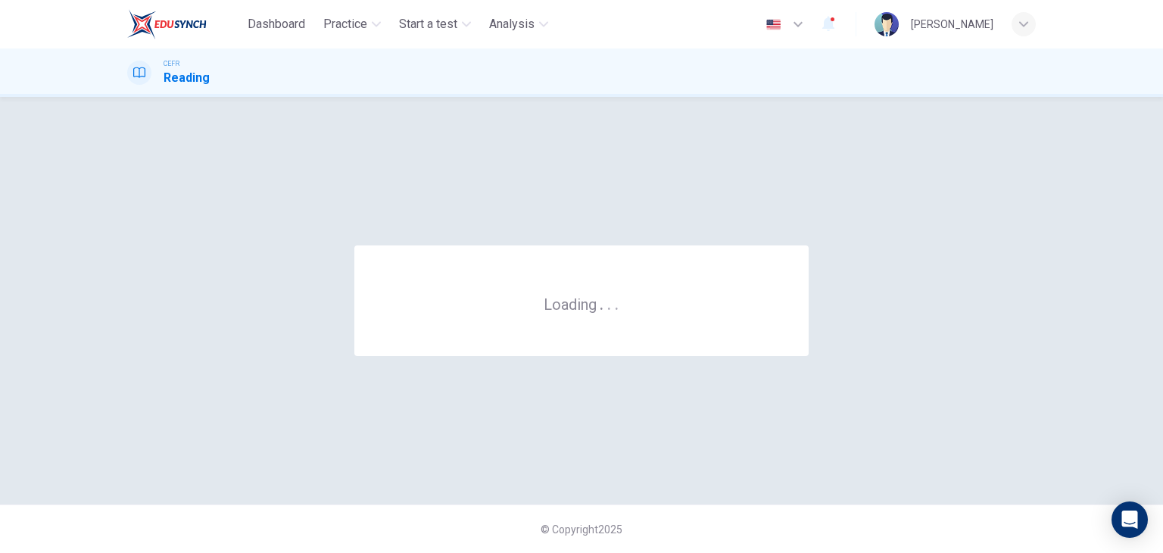
scroll to position [0, 0]
